Goal: Navigation & Orientation: Find specific page/section

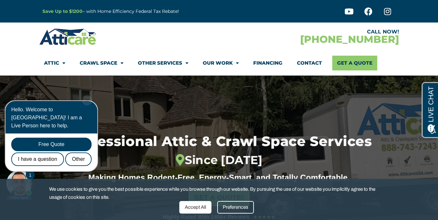
click at [233, 112] on div "Professional Attic & Crawl Space Services Since 2012 Making Homes Rodent-Free, …" at bounding box center [219, 174] width 360 height 199
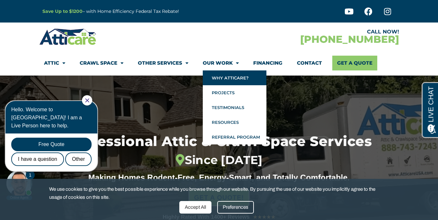
click at [225, 76] on link "Why Atticare?" at bounding box center [235, 77] width 64 height 15
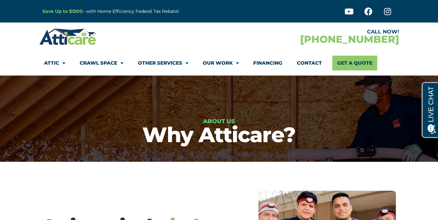
click at [225, 76] on div at bounding box center [219, 118] width 438 height 86
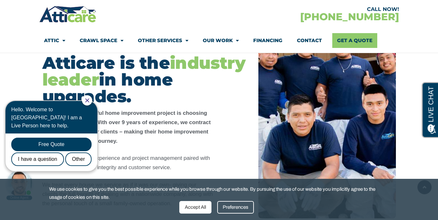
scroll to position [161, 0]
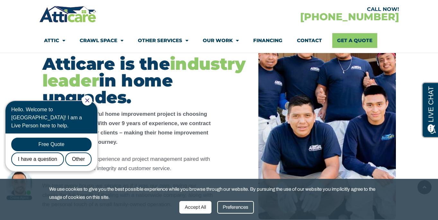
click at [224, 94] on h2 "Atticare is the industry leader in home upgrades." at bounding box center [143, 81] width 203 height 50
click at [89, 100] on icon "Close Chat" at bounding box center [87, 100] width 4 height 4
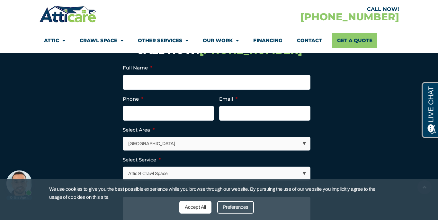
scroll to position [1245, 0]
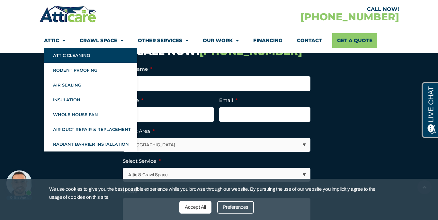
click at [60, 56] on link "Attic Cleaning" at bounding box center [90, 55] width 93 height 15
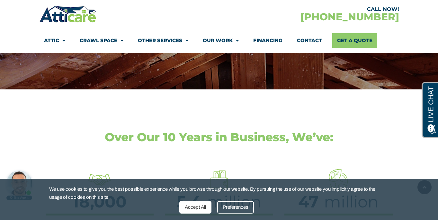
scroll to position [931, 0]
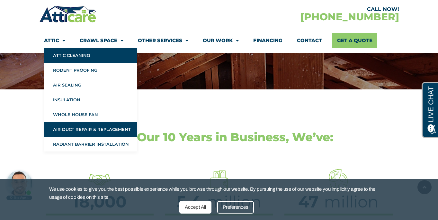
click at [71, 128] on link "Air Duct Repair & Replacement" at bounding box center [90, 129] width 93 height 15
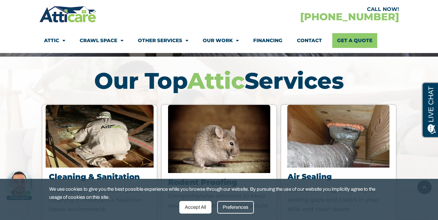
scroll to position [2015, 0]
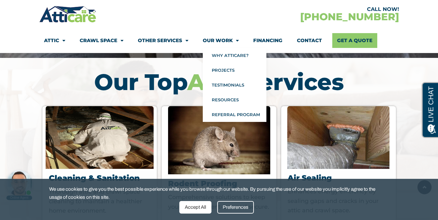
click at [219, 39] on link "Our Work" at bounding box center [221, 40] width 36 height 15
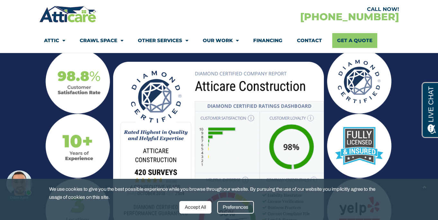
scroll to position [705, 0]
